Goal: Task Accomplishment & Management: Complete application form

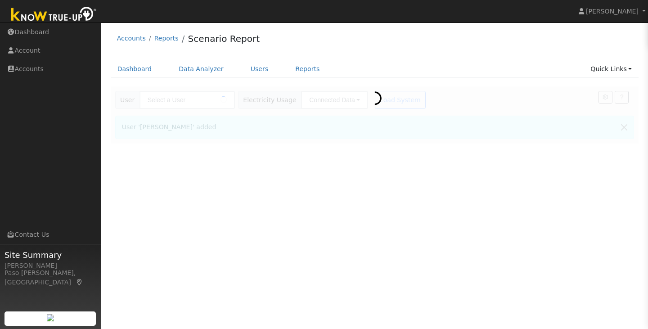
type input "[PERSON_NAME]"
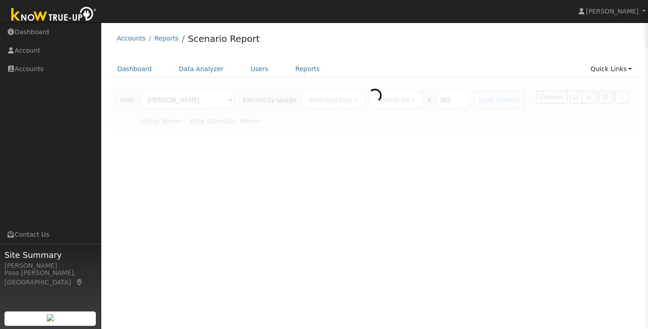
type input "Pacific Gas & Electric"
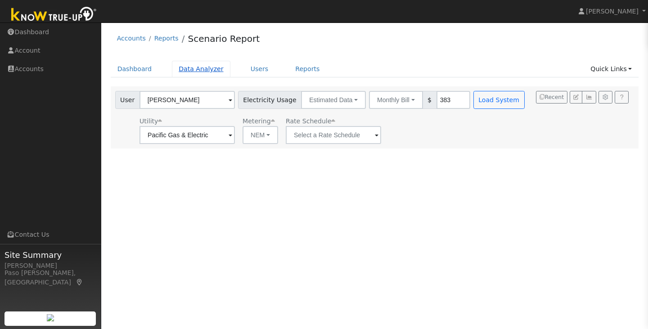
click at [184, 75] on link "Data Analyzer" at bounding box center [201, 69] width 58 height 17
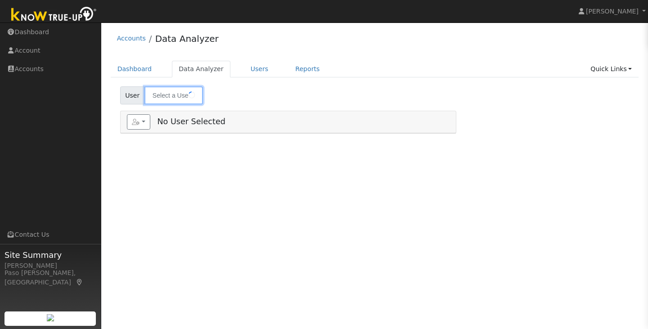
type input "[PERSON_NAME]"
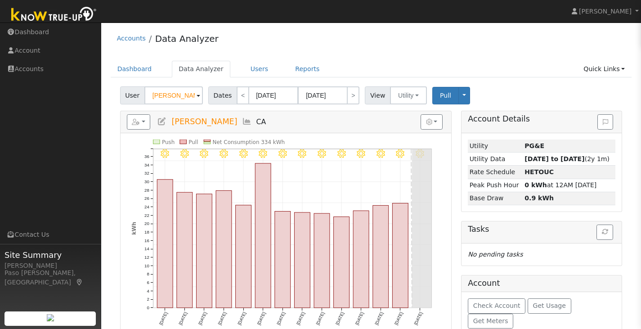
click at [197, 96] on span at bounding box center [199, 96] width 4 height 10
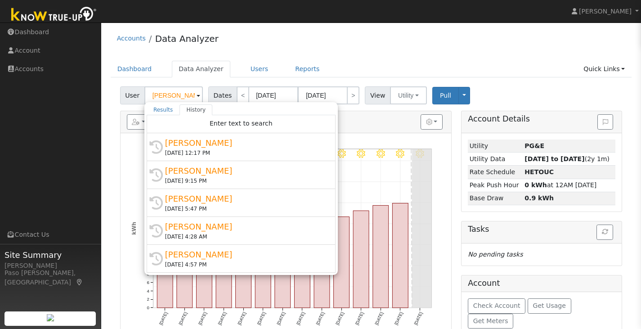
click at [197, 96] on span at bounding box center [199, 96] width 4 height 10
click at [223, 52] on div "Accounts Data Analyzer" at bounding box center [371, 40] width 521 height 27
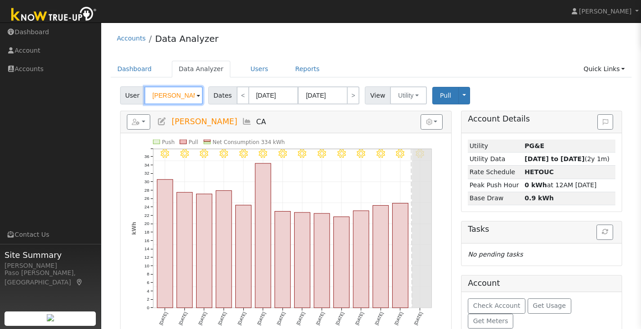
click at [180, 97] on input "Justin Turner" at bounding box center [173, 95] width 58 height 18
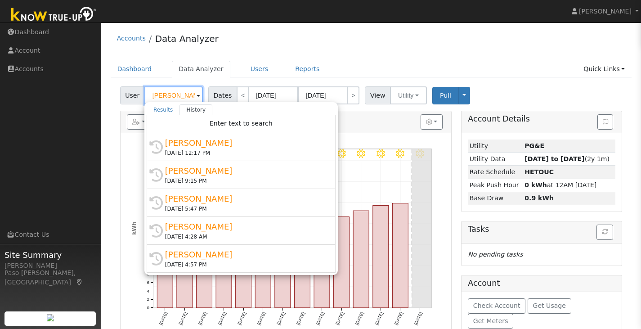
click at [180, 97] on input "Justin Turner" at bounding box center [173, 95] width 58 height 18
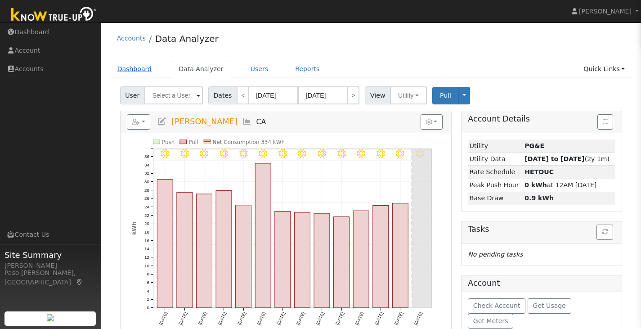
click at [134, 72] on link "Dashboard" at bounding box center [135, 69] width 48 height 17
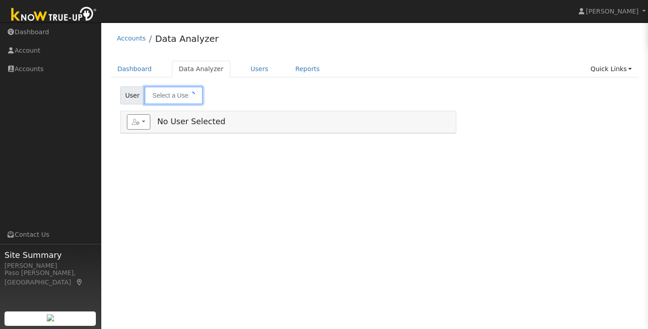
type input "Justin Turner"
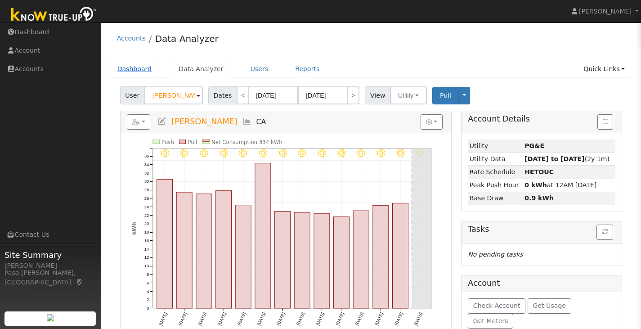
click at [143, 71] on link "Dashboard" at bounding box center [135, 69] width 48 height 17
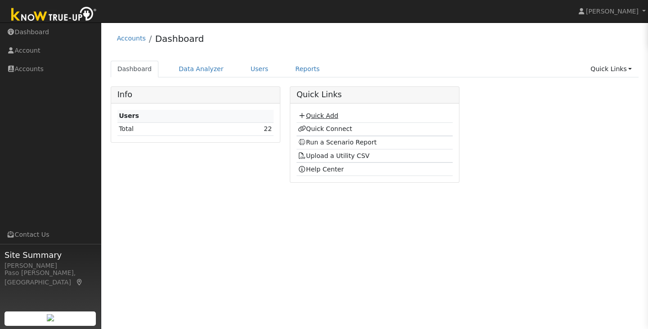
click at [324, 116] on link "Quick Add" at bounding box center [318, 115] width 40 height 7
